Goal: Task Accomplishment & Management: Manage account settings

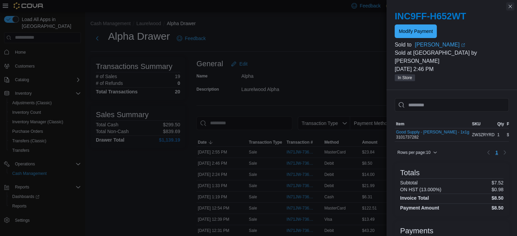
click at [509, 5] on button "Close this dialog" at bounding box center [510, 6] width 8 height 8
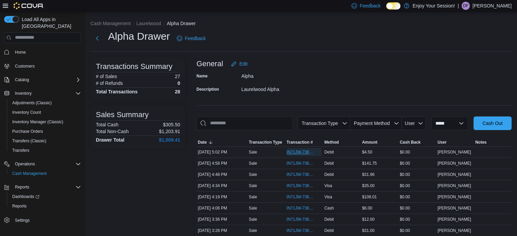
click at [293, 151] on span "IN71JW-7365399" at bounding box center [300, 151] width 28 height 5
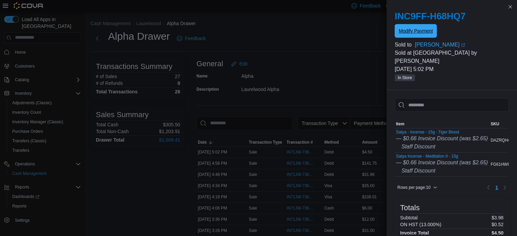
click at [411, 36] on span "Modify Payment" at bounding box center [415, 31] width 34 height 14
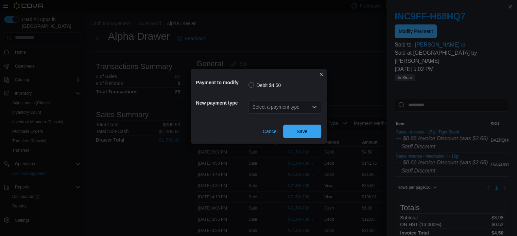
click at [298, 106] on div "Select a payment type" at bounding box center [284, 107] width 73 height 14
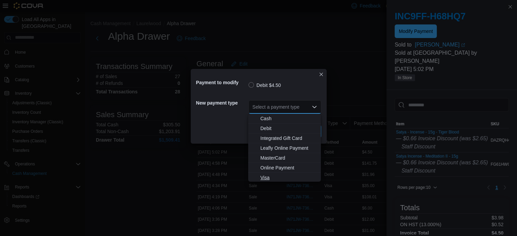
click at [268, 180] on span "Visa" at bounding box center [288, 177] width 56 height 7
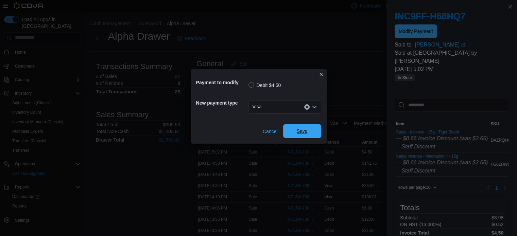
click at [299, 136] on span "Save" at bounding box center [302, 131] width 30 height 14
